Goal: Information Seeking & Learning: Learn about a topic

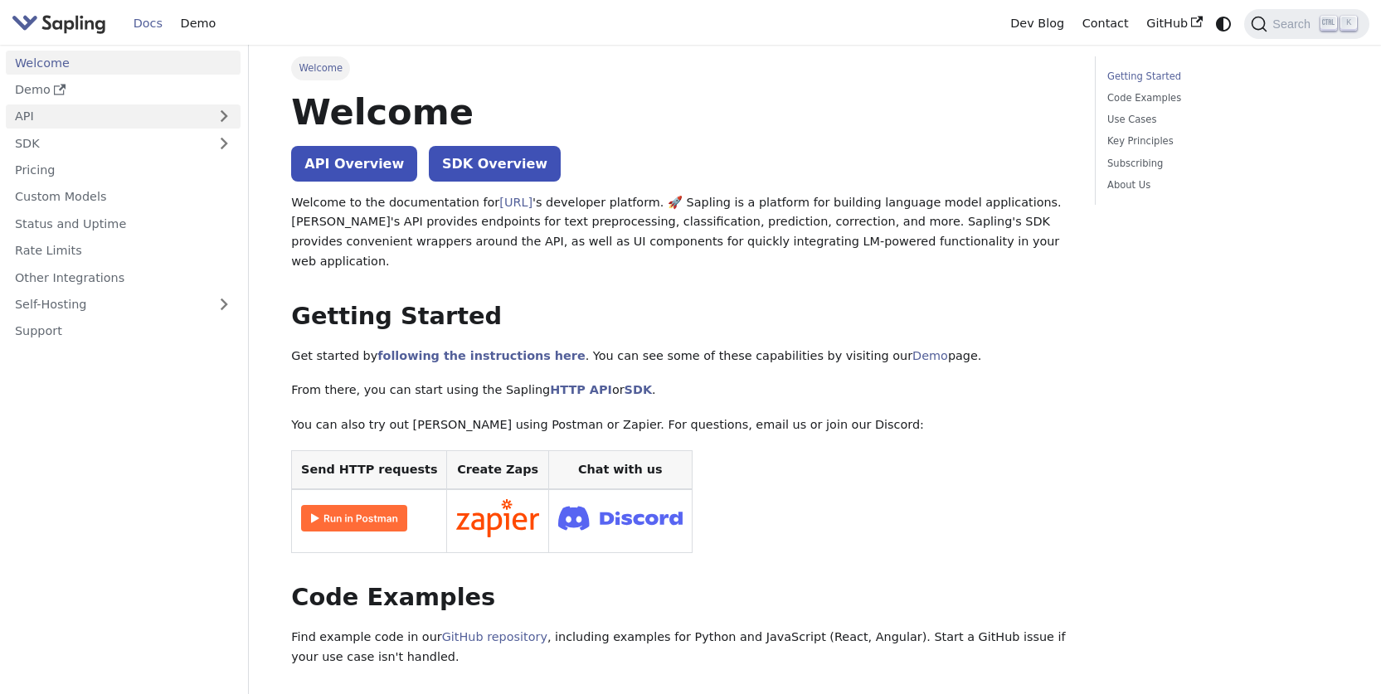
click at [95, 123] on link "API" at bounding box center [107, 116] width 202 height 24
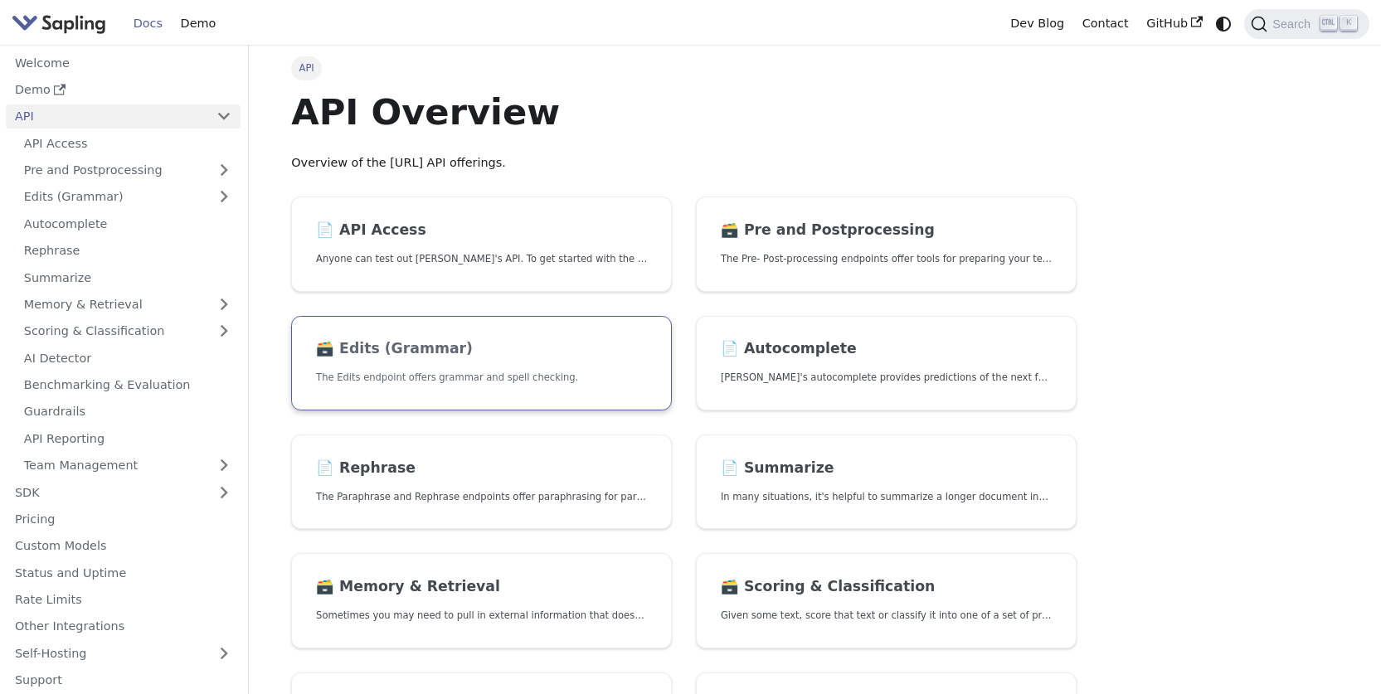
click at [376, 378] on p "The Edits endpoint offers grammar and spell checking." at bounding box center [481, 378] width 331 height 16
